Goal: Task Accomplishment & Management: Use online tool/utility

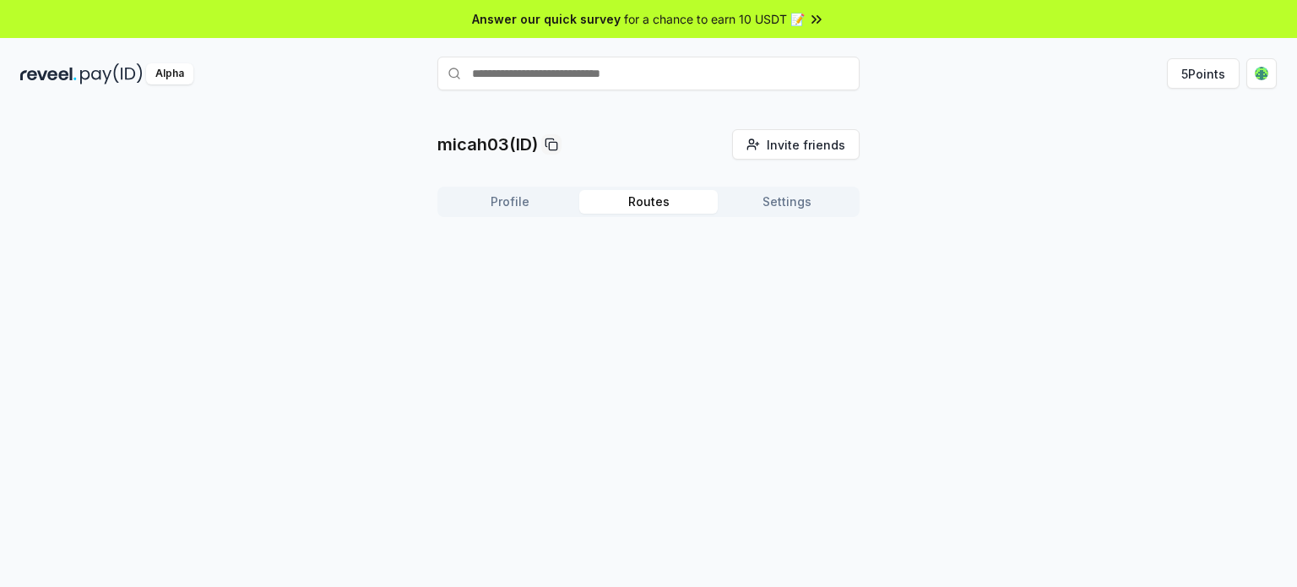
click at [659, 208] on button "Routes" at bounding box center [648, 202] width 138 height 24
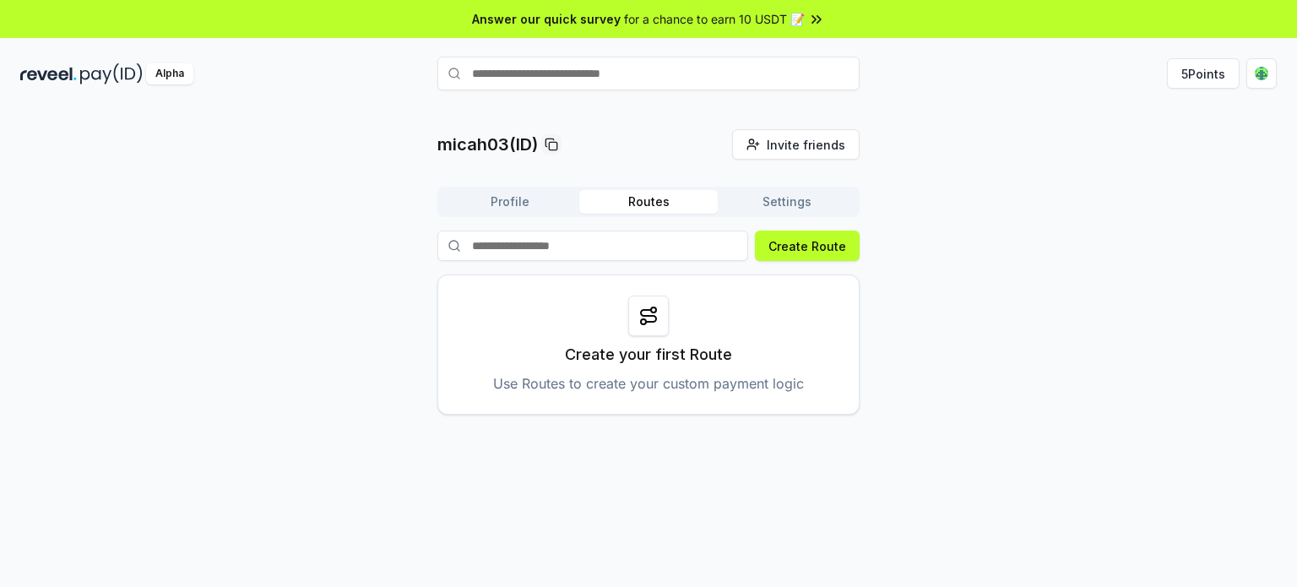
click at [786, 202] on button "Settings" at bounding box center [787, 202] width 138 height 24
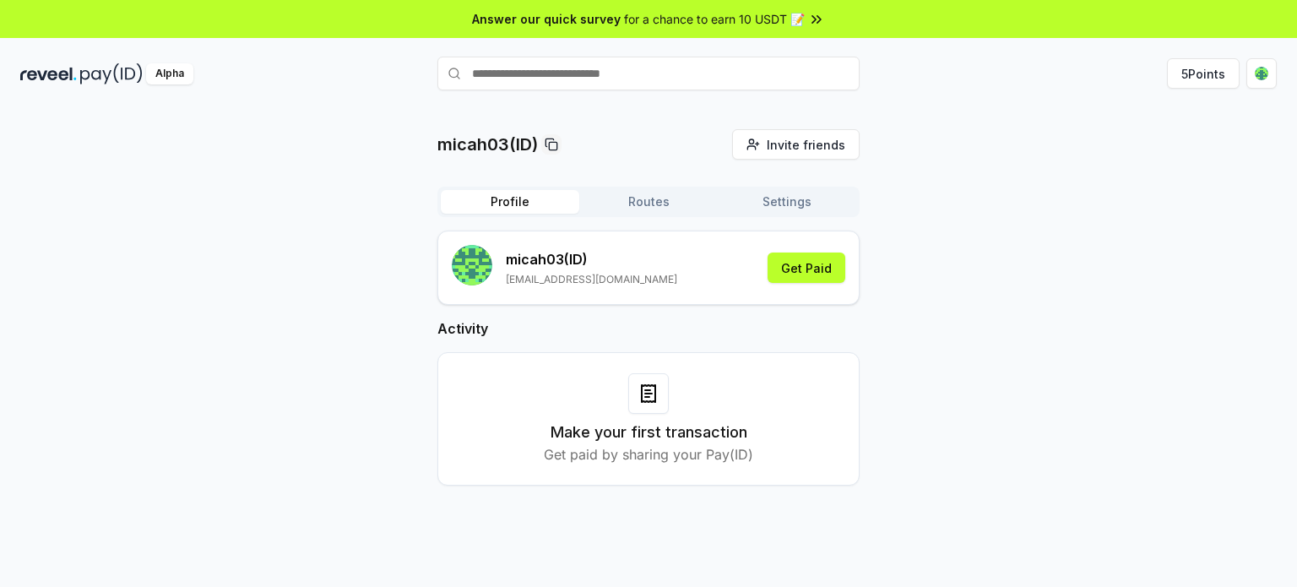
click at [513, 205] on button "Profile" at bounding box center [510, 202] width 138 height 24
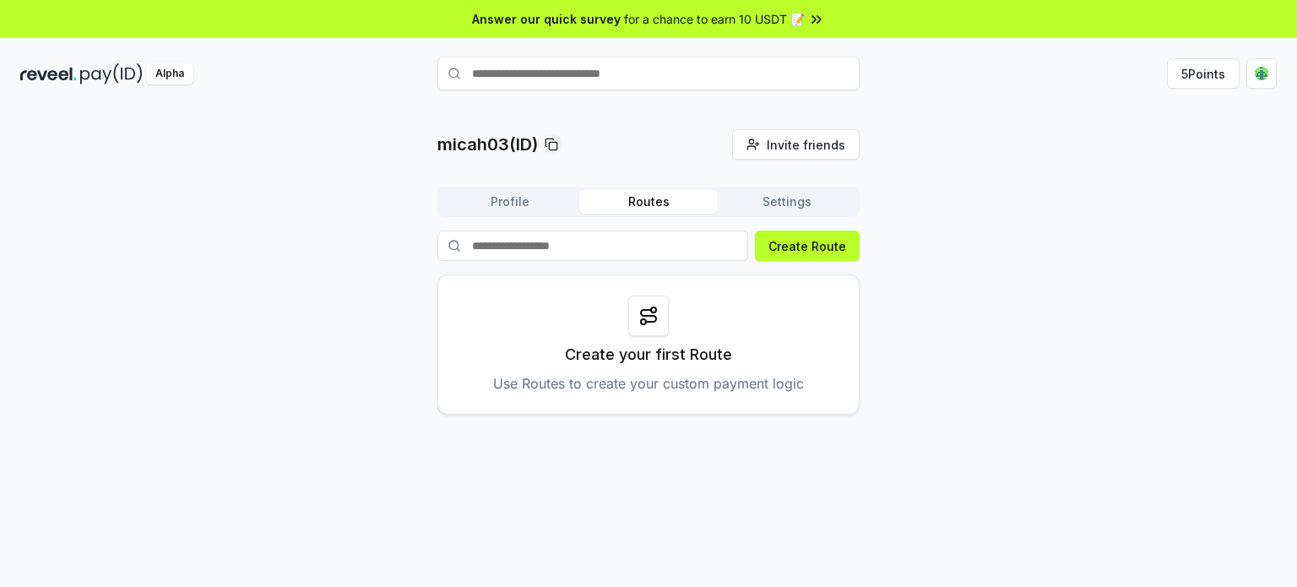
click at [641, 195] on button "Routes" at bounding box center [648, 202] width 138 height 24
click at [652, 312] on circle at bounding box center [653, 309] width 5 height 5
click at [659, 375] on p "Use Routes to create your custom payment logic" at bounding box center [648, 383] width 311 height 20
click at [843, 247] on button "Create Route" at bounding box center [807, 246] width 105 height 30
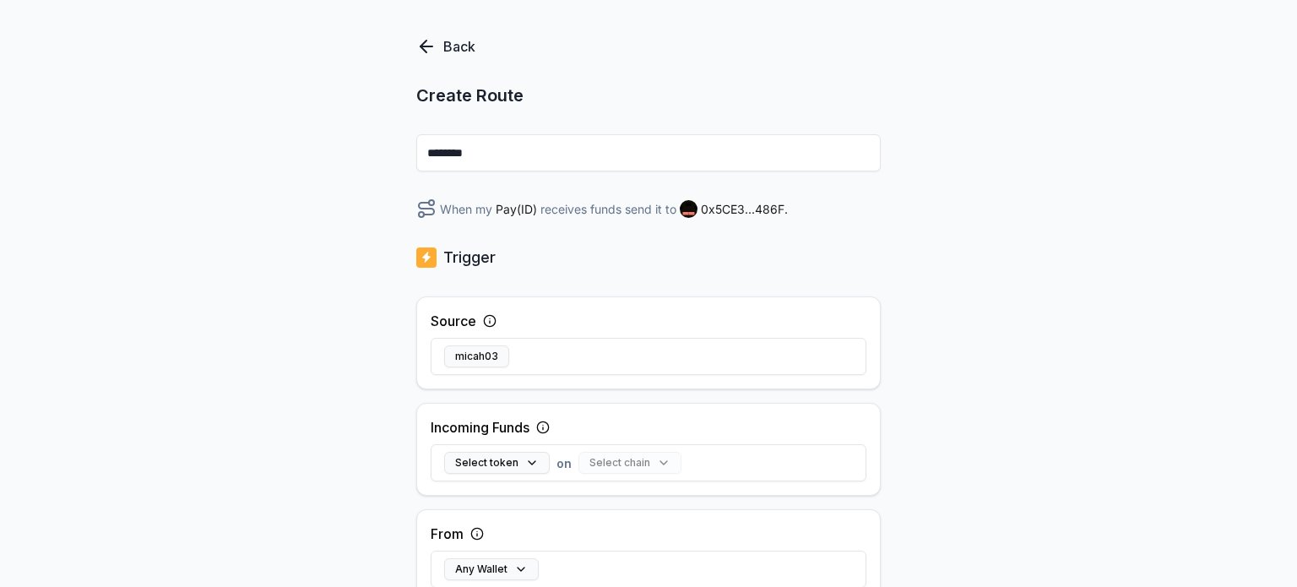
scroll to position [253, 0]
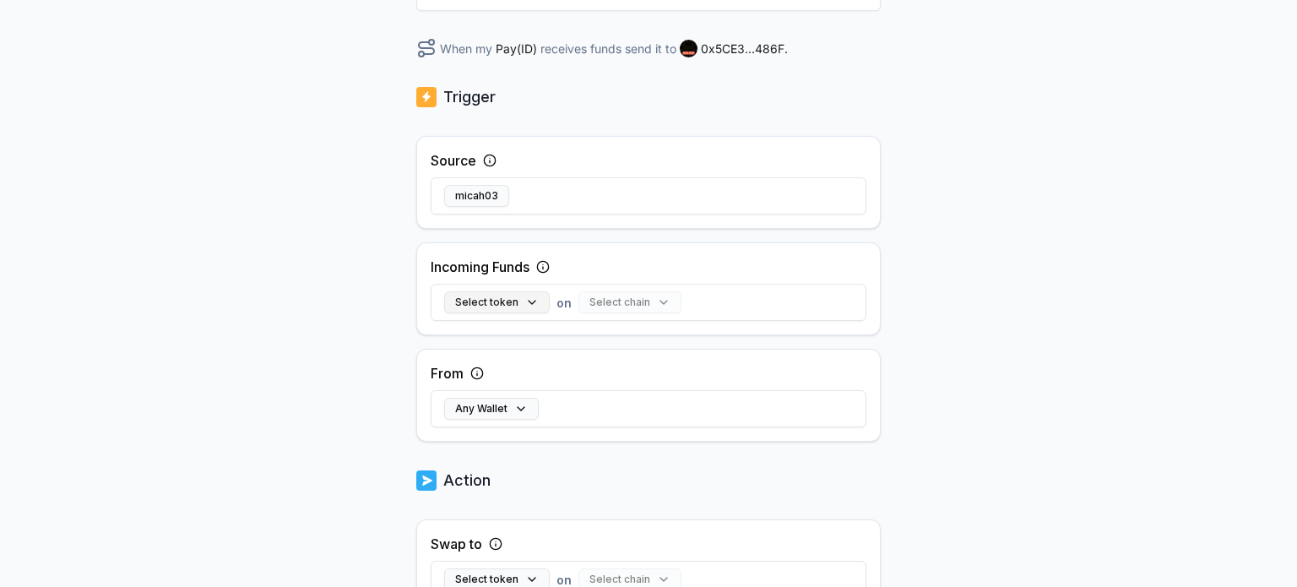
click at [528, 298] on button "Select token" at bounding box center [497, 302] width 106 height 22
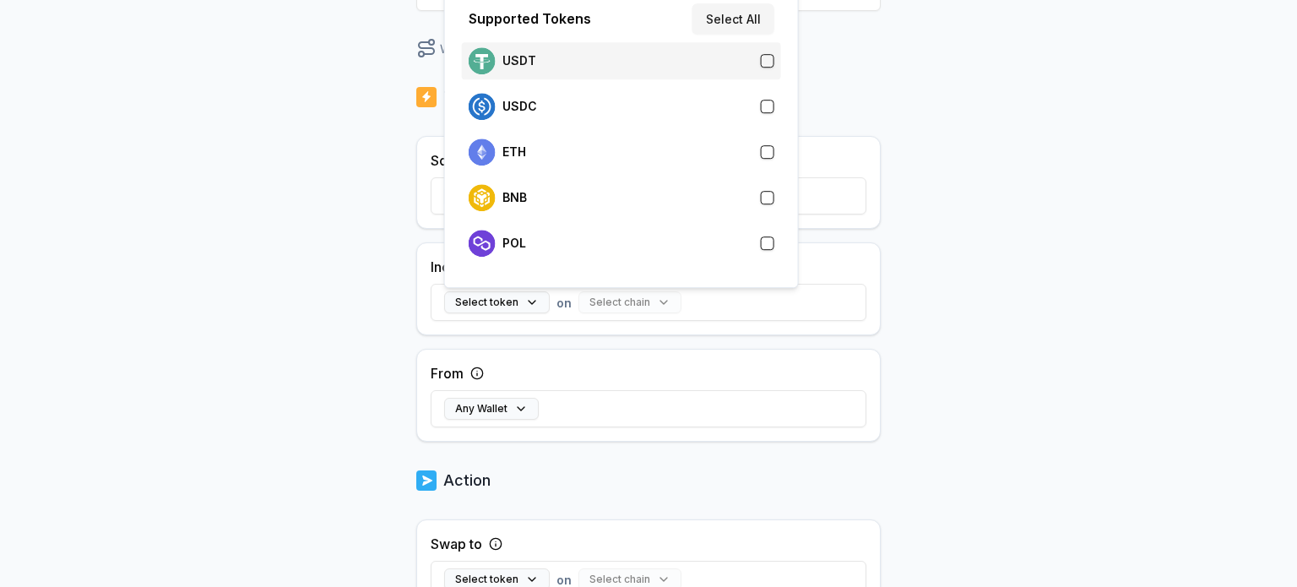
click at [695, 62] on div "USDT" at bounding box center [622, 60] width 306 height 27
click at [687, 357] on div "From Any Wallet" at bounding box center [648, 395] width 464 height 93
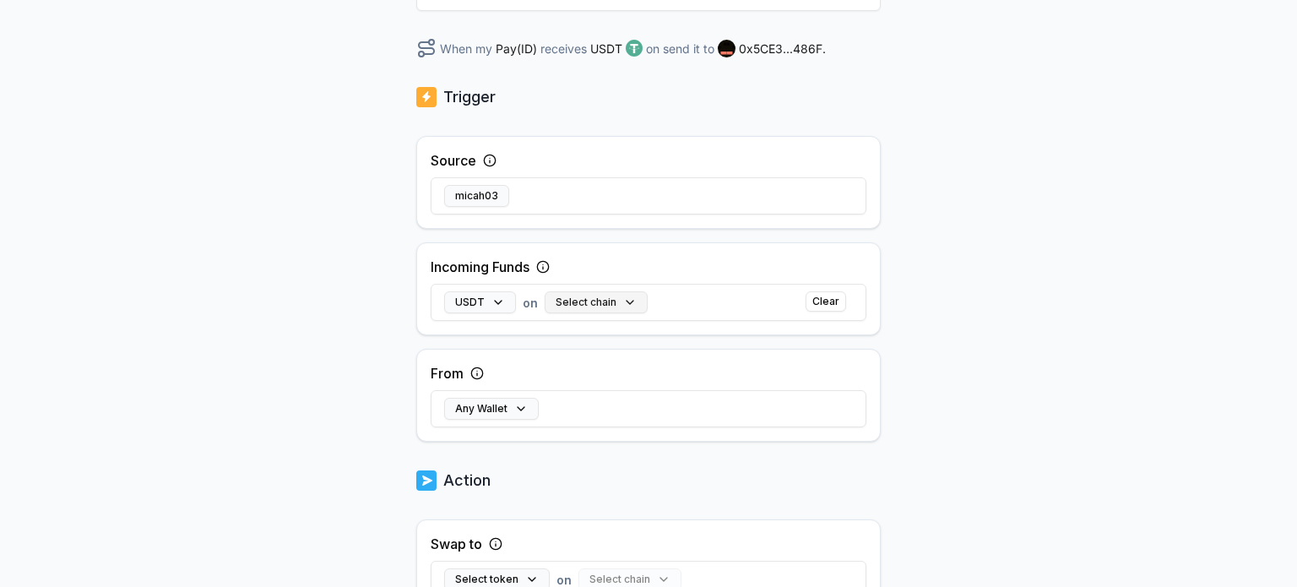
click at [613, 305] on button "Select chain" at bounding box center [596, 302] width 103 height 22
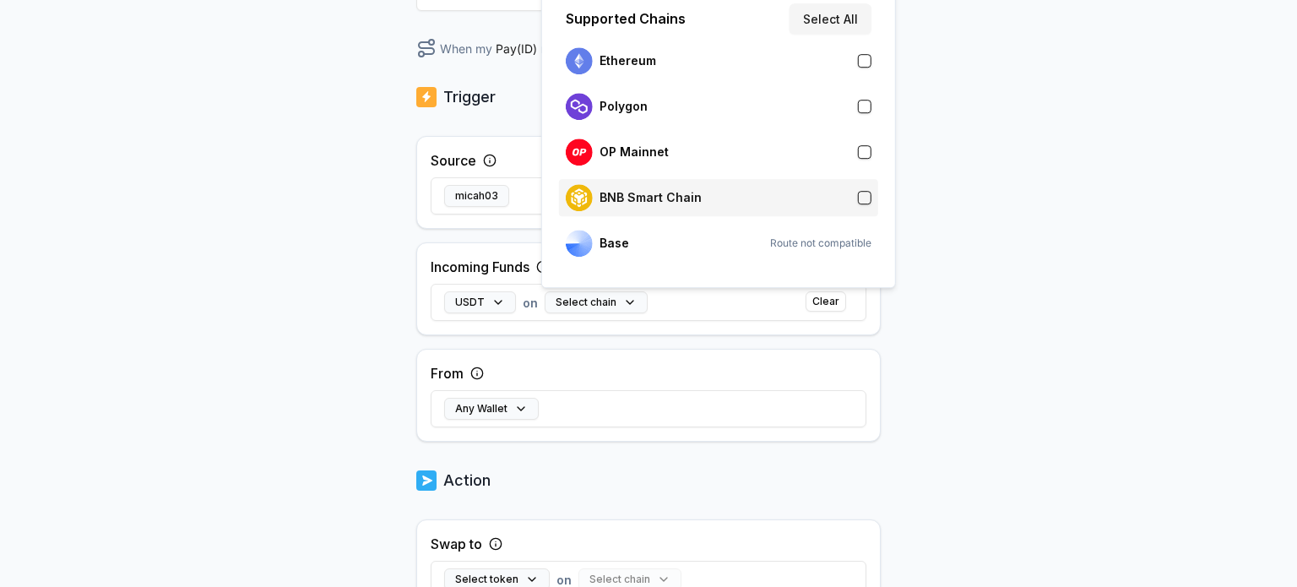
click at [743, 198] on div "BNB Smart Chain" at bounding box center [719, 197] width 306 height 27
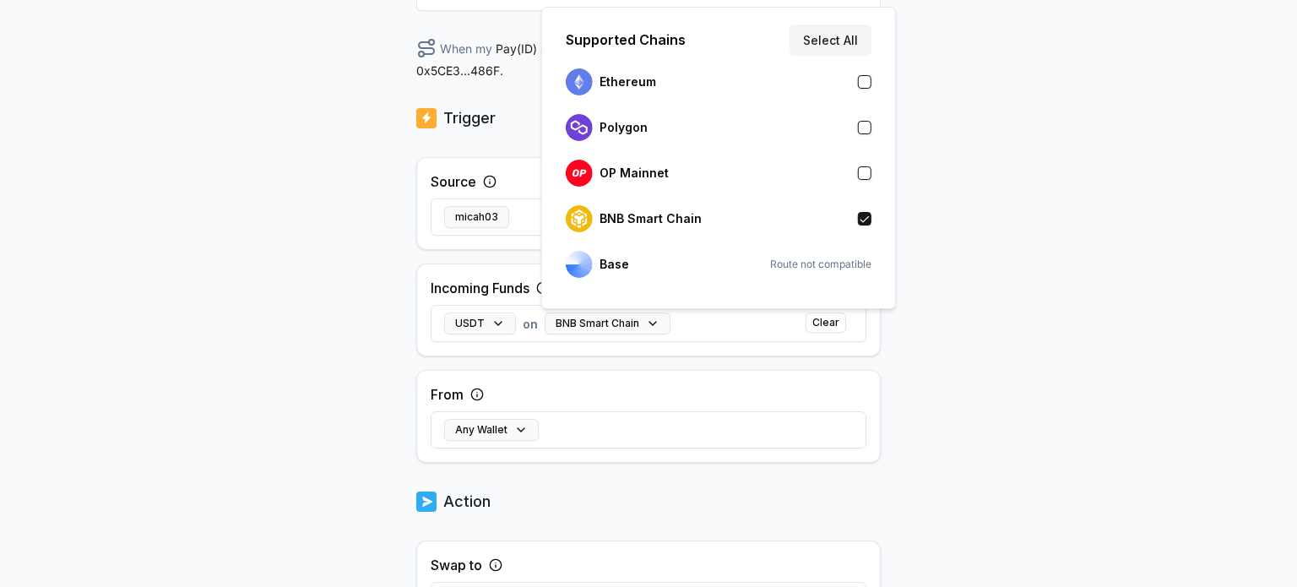
click at [622, 401] on div "From Any Wallet" at bounding box center [648, 416] width 464 height 93
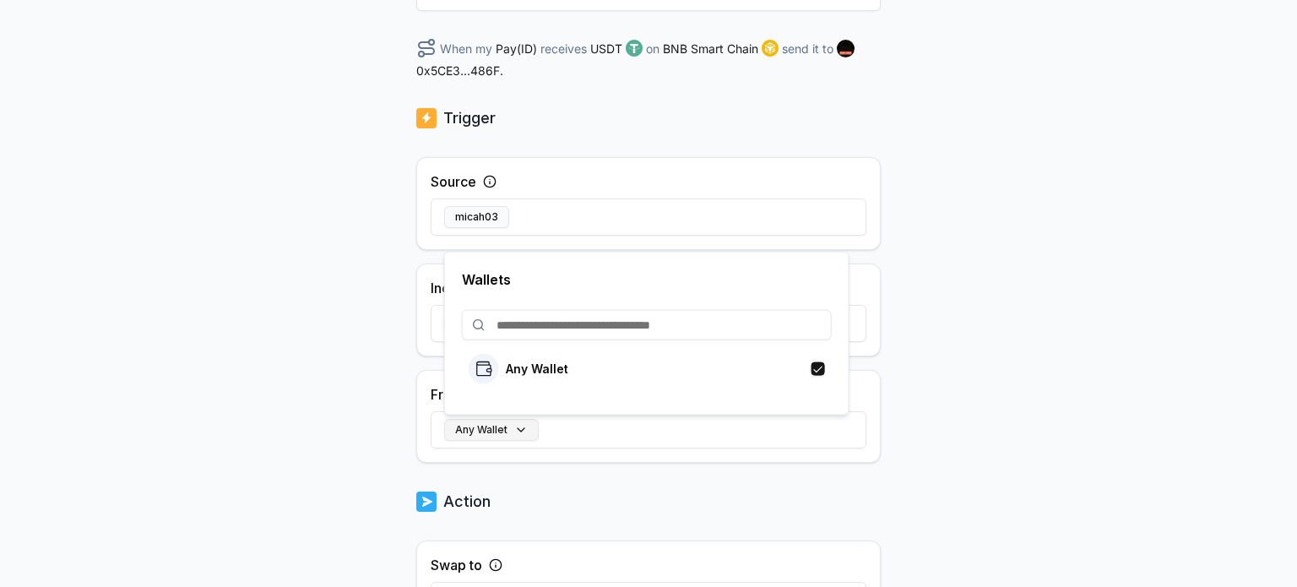
click at [534, 431] on button "Any Wallet" at bounding box center [491, 430] width 95 height 22
click at [573, 367] on div "Any Wallet" at bounding box center [647, 369] width 356 height 30
click at [594, 469] on div "Back Create Route ******** When my Pay(ID) receives USDT on BNB Smart Chain sen…" at bounding box center [648, 366] width 464 height 980
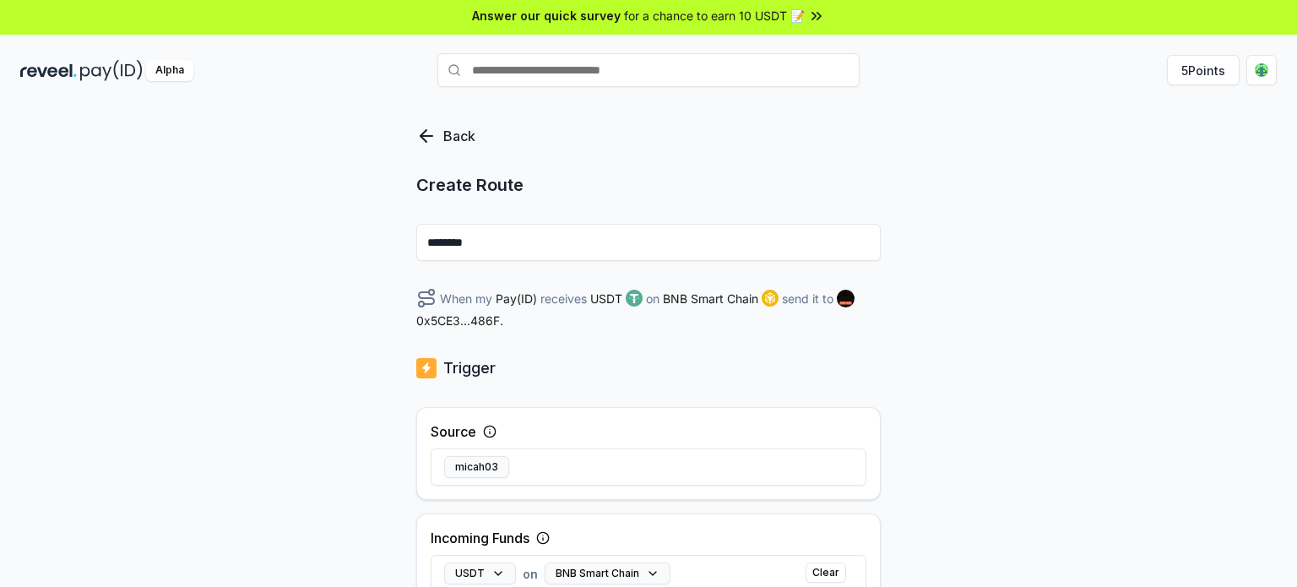
scroll to position [0, 0]
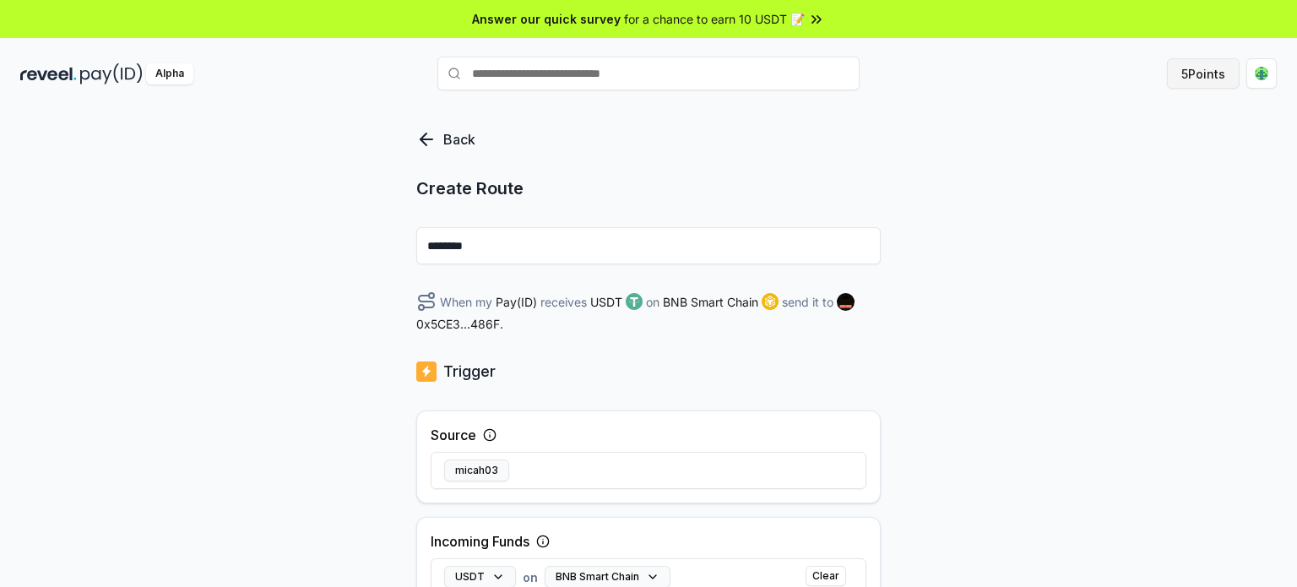
click at [1195, 75] on button "5 Points" at bounding box center [1203, 73] width 73 height 30
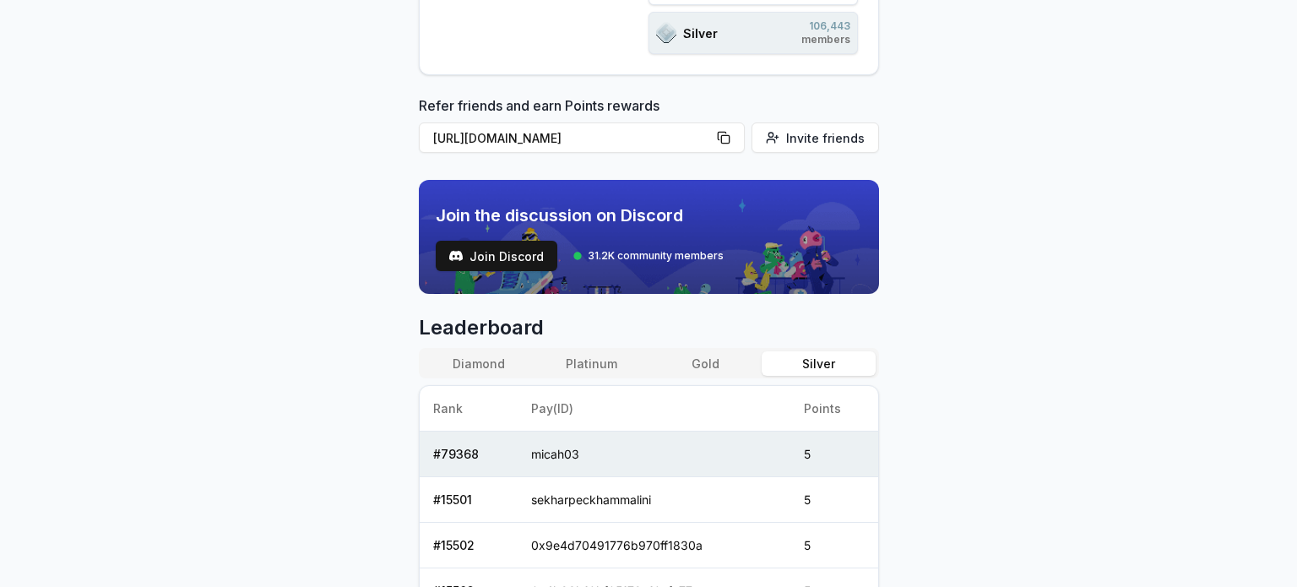
scroll to position [507, 0]
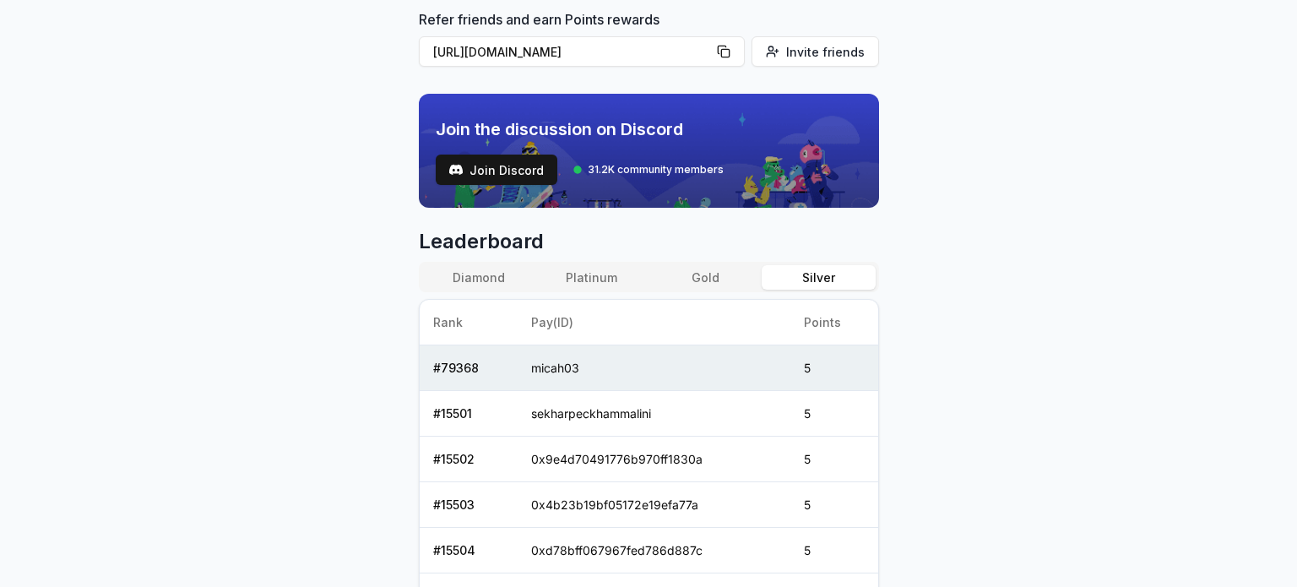
click at [513, 269] on button "Diamond" at bounding box center [478, 277] width 113 height 24
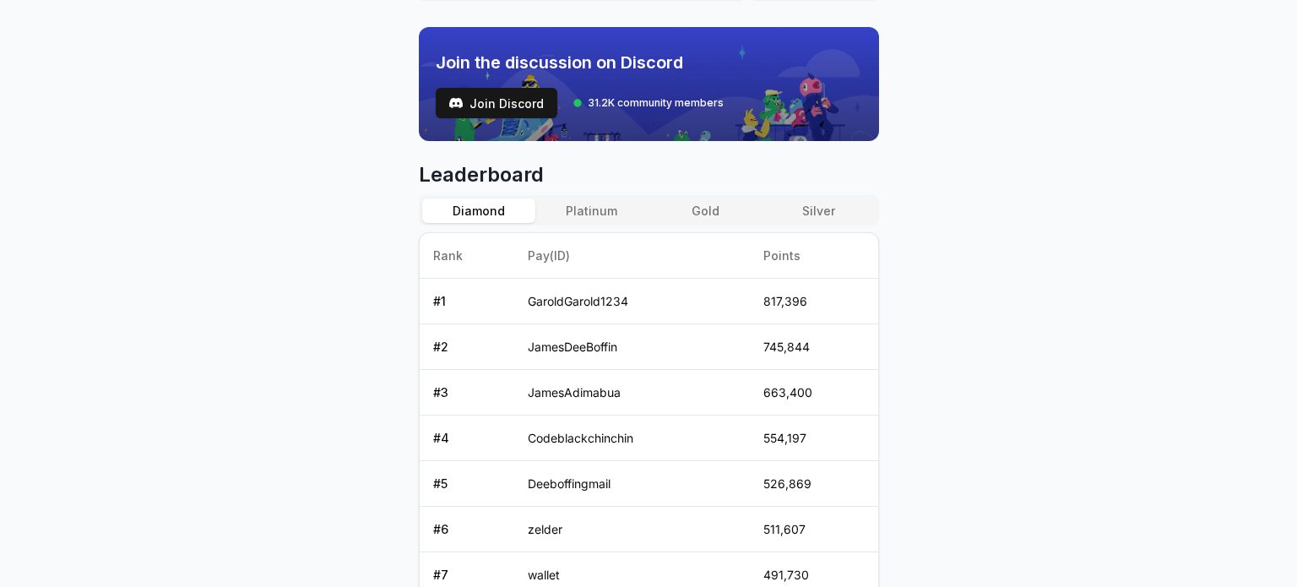
scroll to position [567, 0]
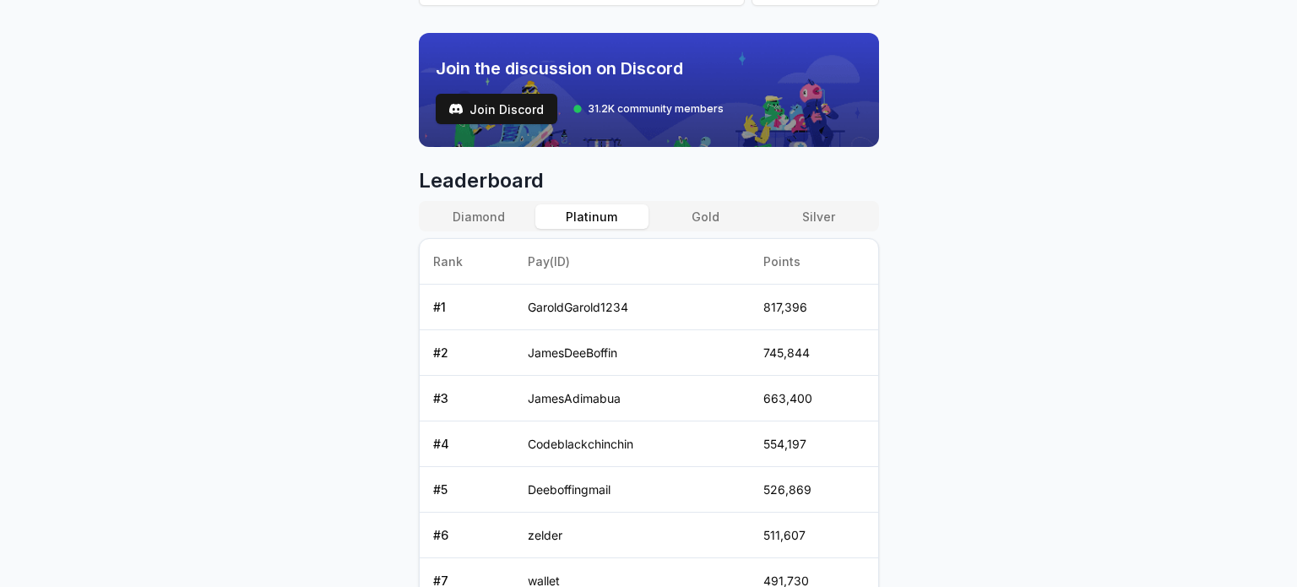
click at [620, 212] on button "Platinum" at bounding box center [591, 216] width 113 height 24
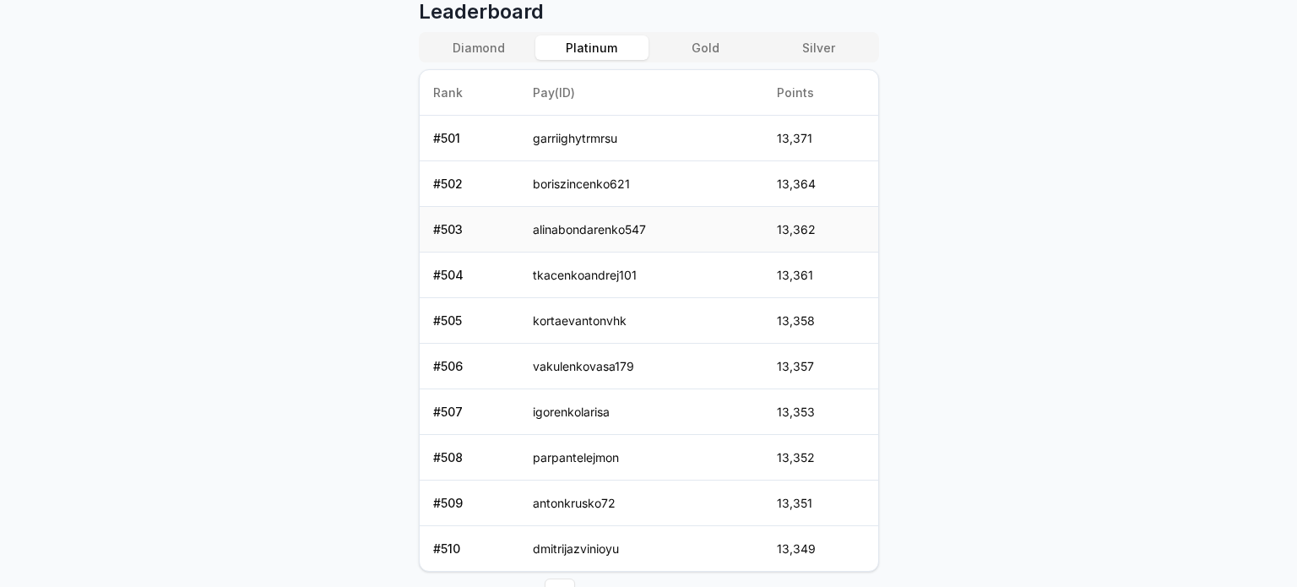
scroll to position [399, 0]
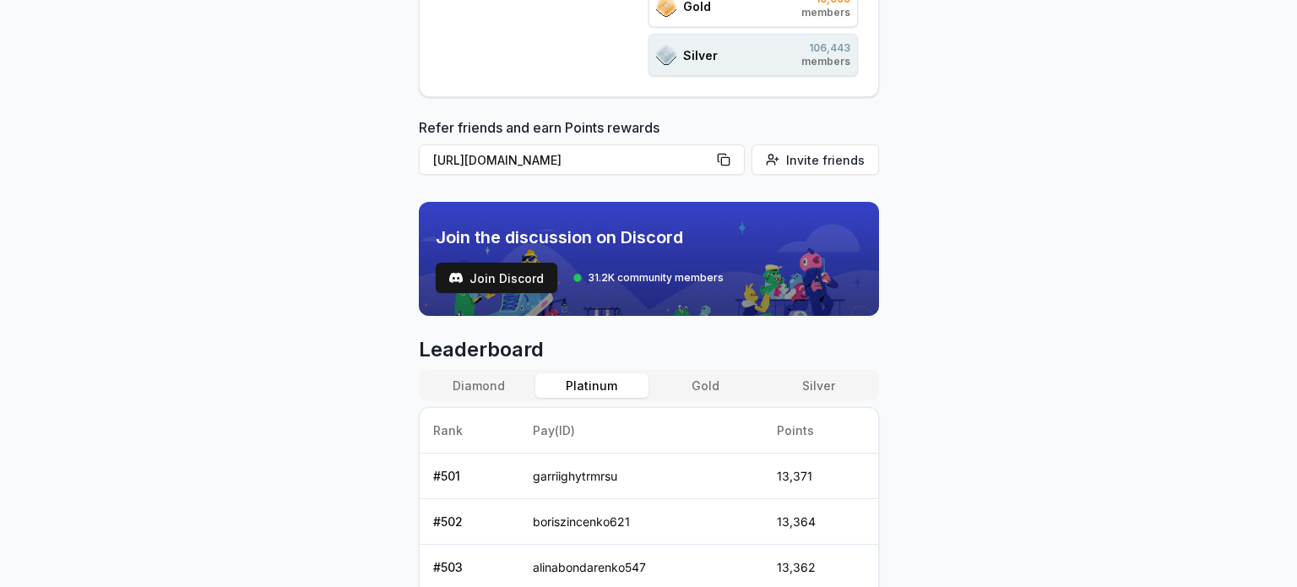
click at [487, 389] on button "Diamond" at bounding box center [478, 385] width 113 height 24
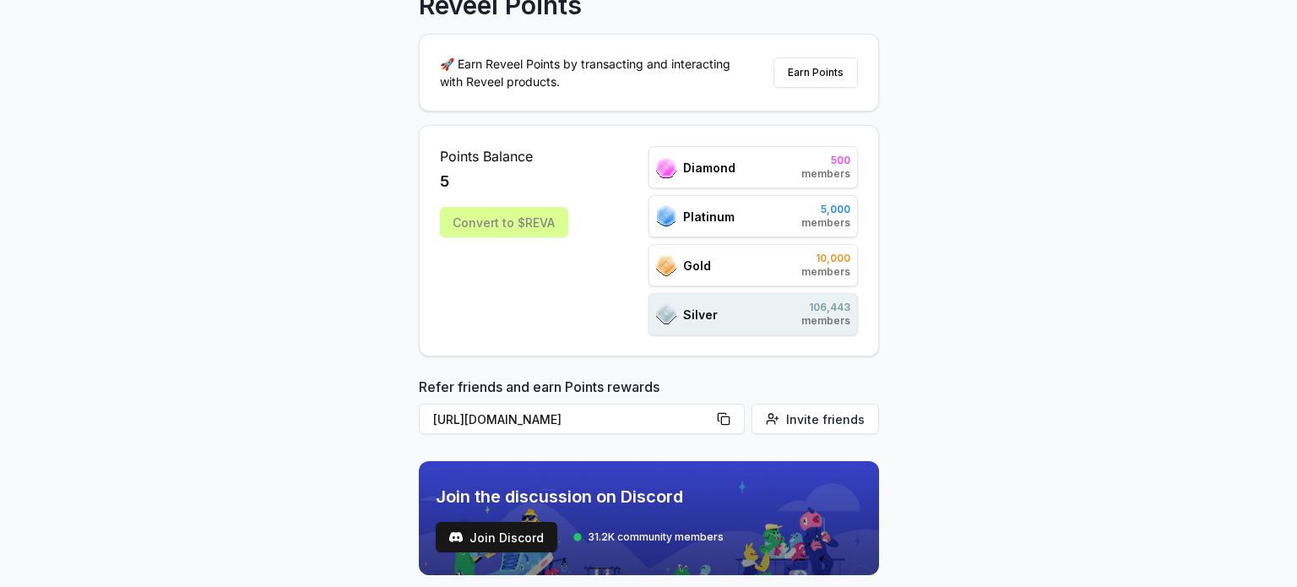
scroll to position [0, 0]
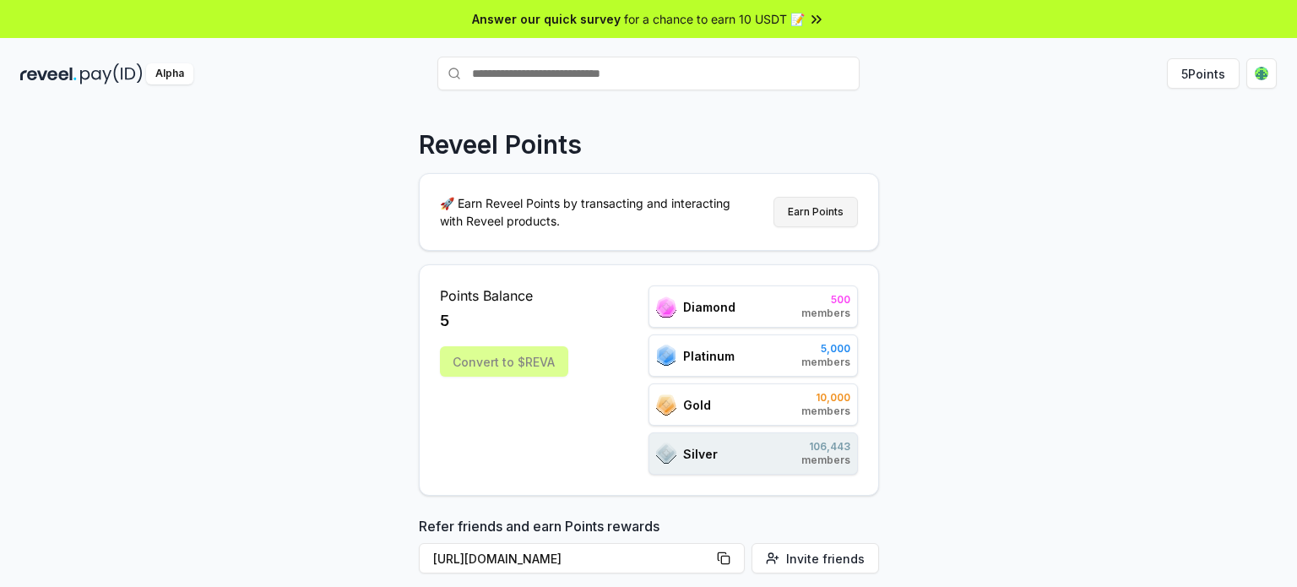
click at [839, 214] on button "Earn Points" at bounding box center [815, 212] width 84 height 30
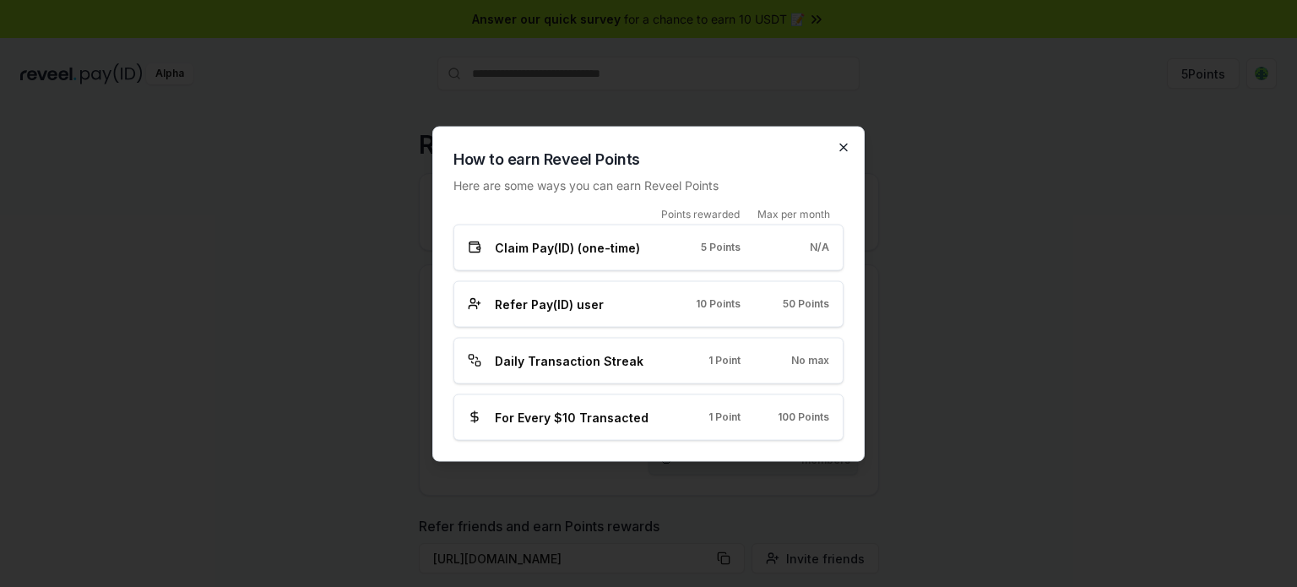
click at [844, 141] on icon "button" at bounding box center [844, 147] width 14 height 14
